Goal: Navigation & Orientation: Find specific page/section

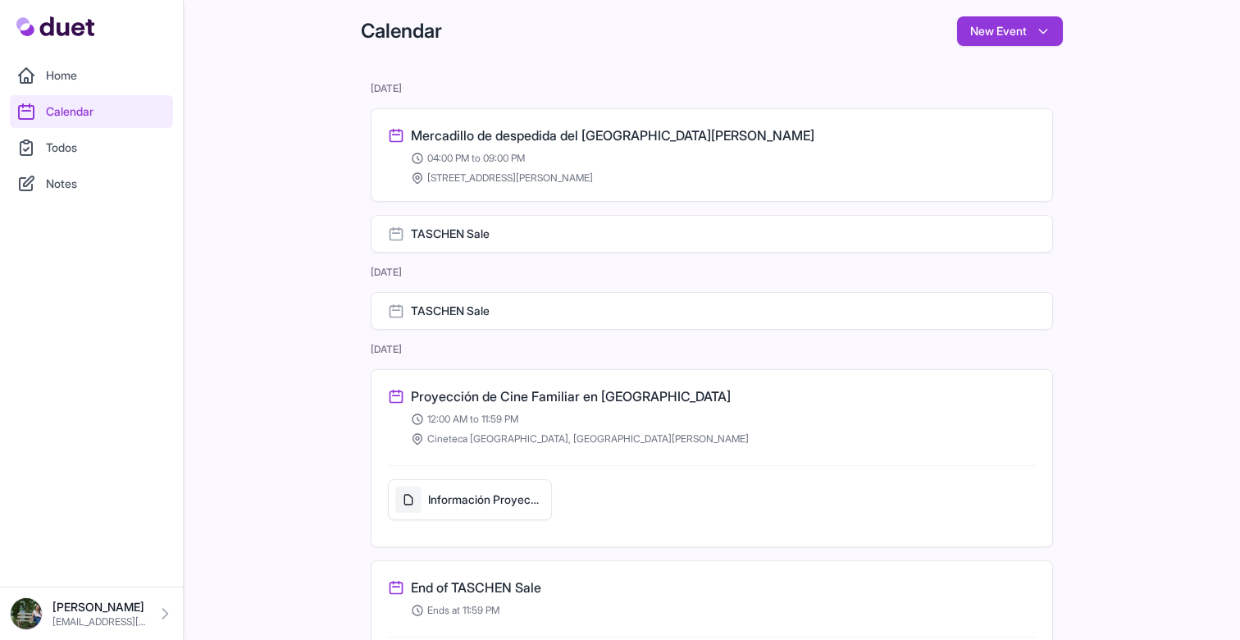
click at [76, 87] on link "Home" at bounding box center [91, 75] width 163 height 33
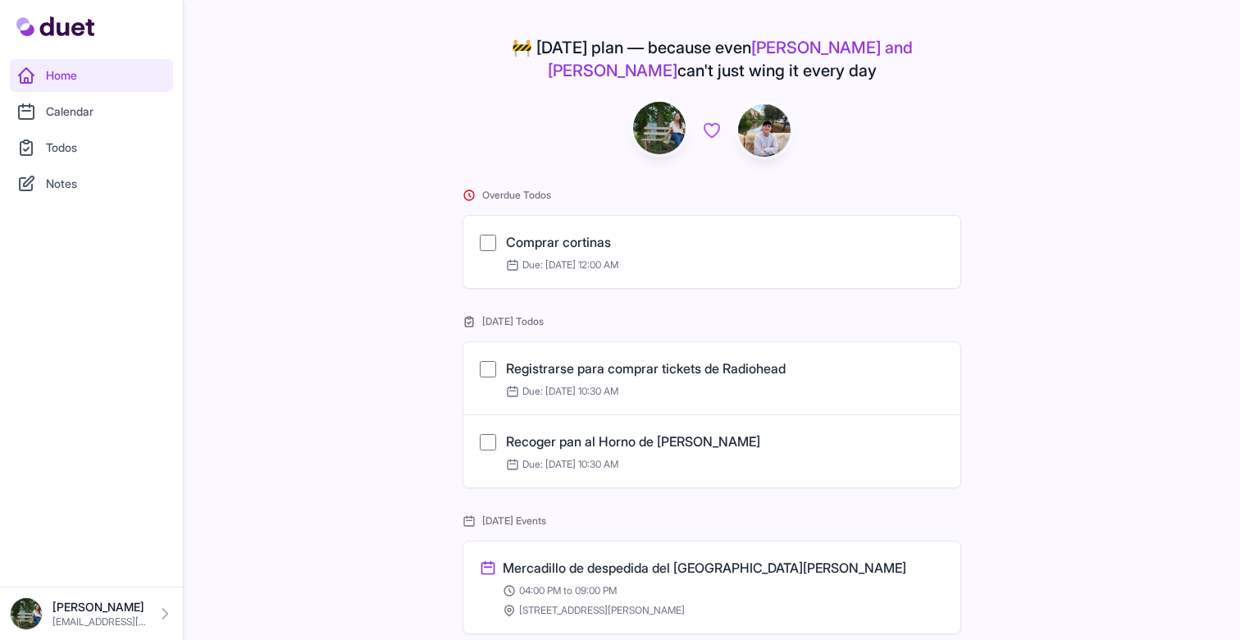
click at [76, 87] on link "Home" at bounding box center [91, 75] width 163 height 33
click at [84, 83] on link "Home" at bounding box center [91, 75] width 163 height 33
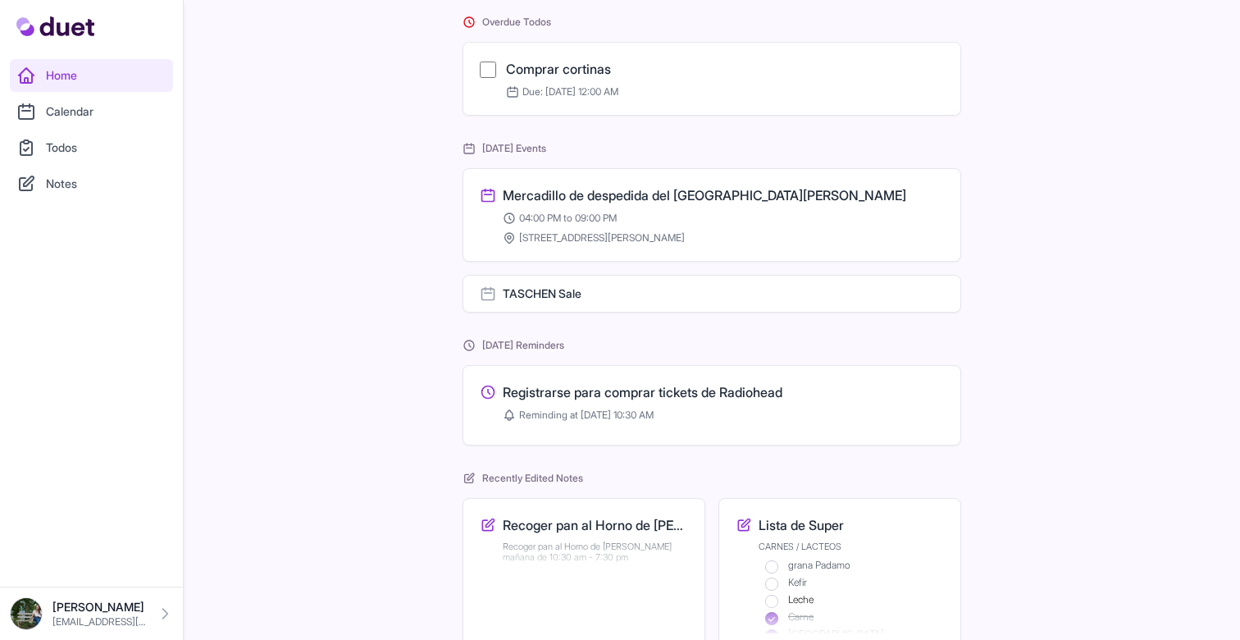
scroll to position [233, 0]
